Goal: Navigation & Orientation: Find specific page/section

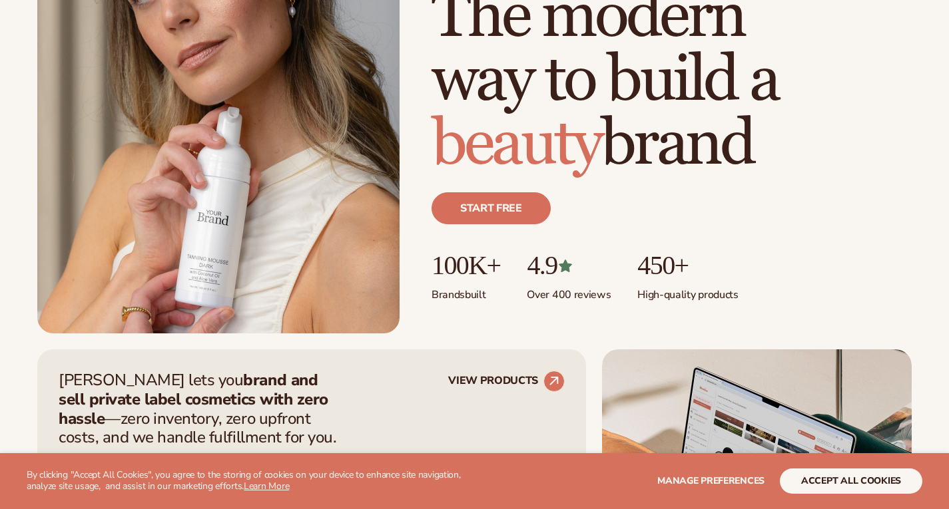
scroll to position [204, 0]
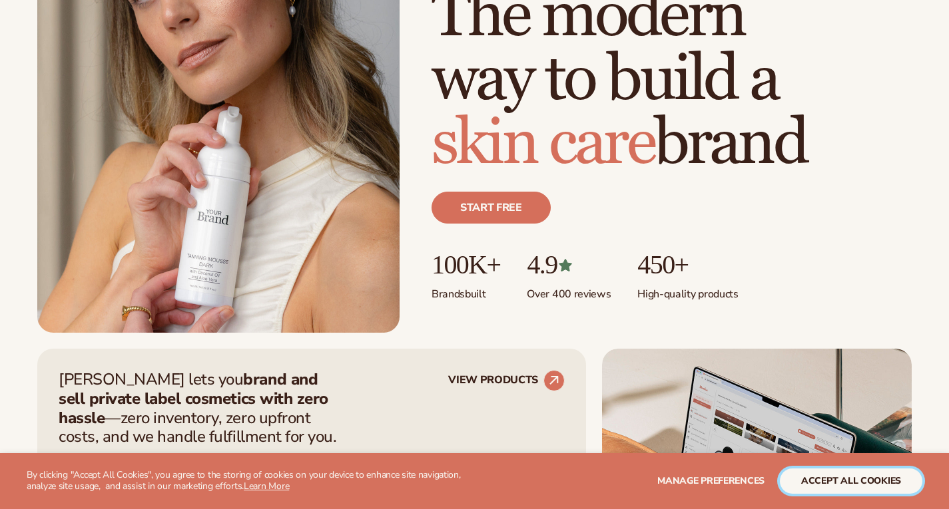
click at [821, 477] on button "accept all cookies" at bounding box center [851, 481] width 142 height 25
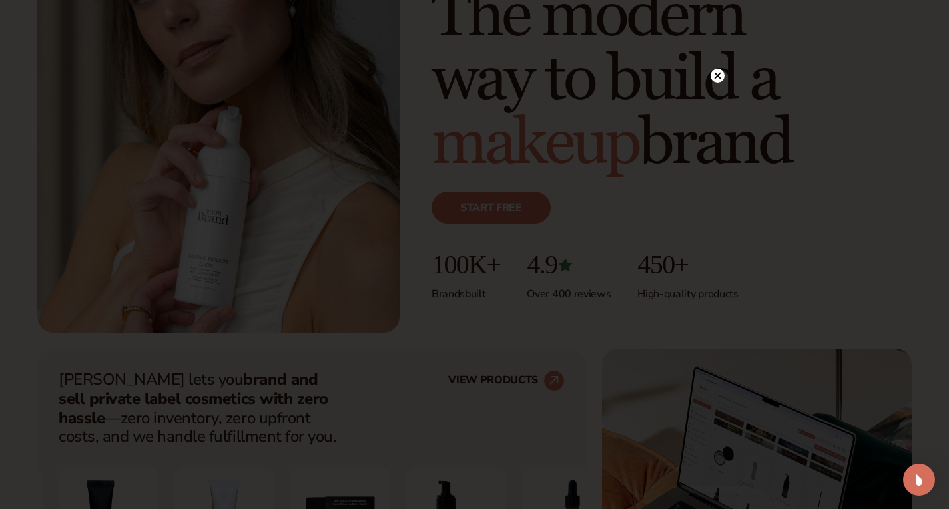
click at [716, 74] on circle at bounding box center [717, 76] width 14 height 14
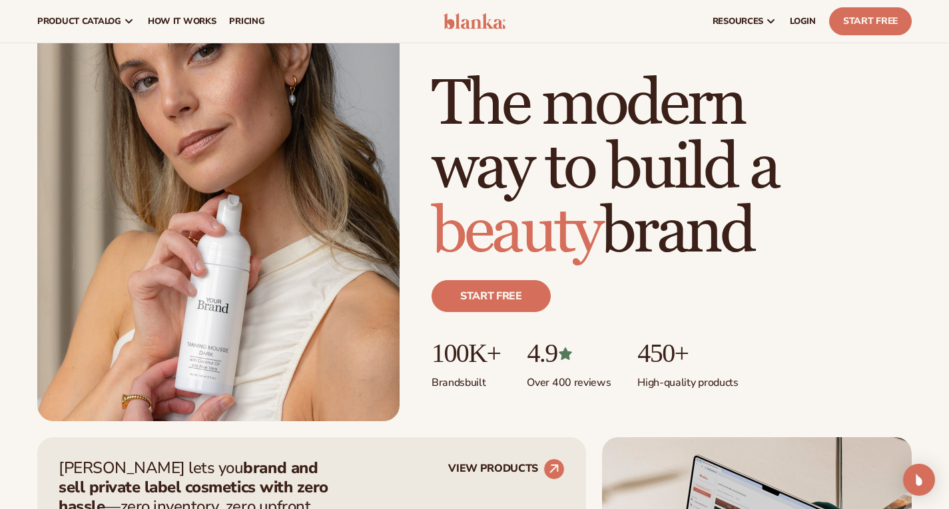
scroll to position [0, 0]
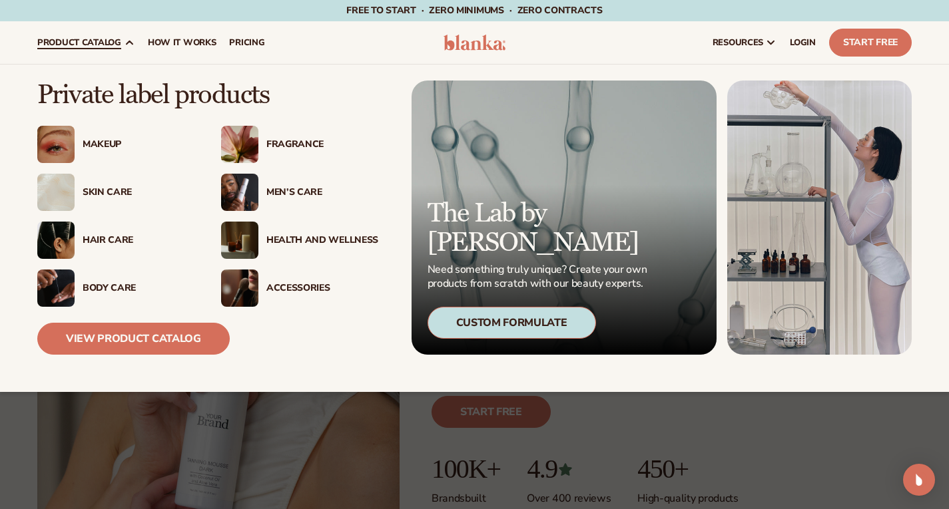
click at [266, 192] on div "Men’s Care" at bounding box center [322, 192] width 112 height 11
